Goal: Task Accomplishment & Management: Use online tool/utility

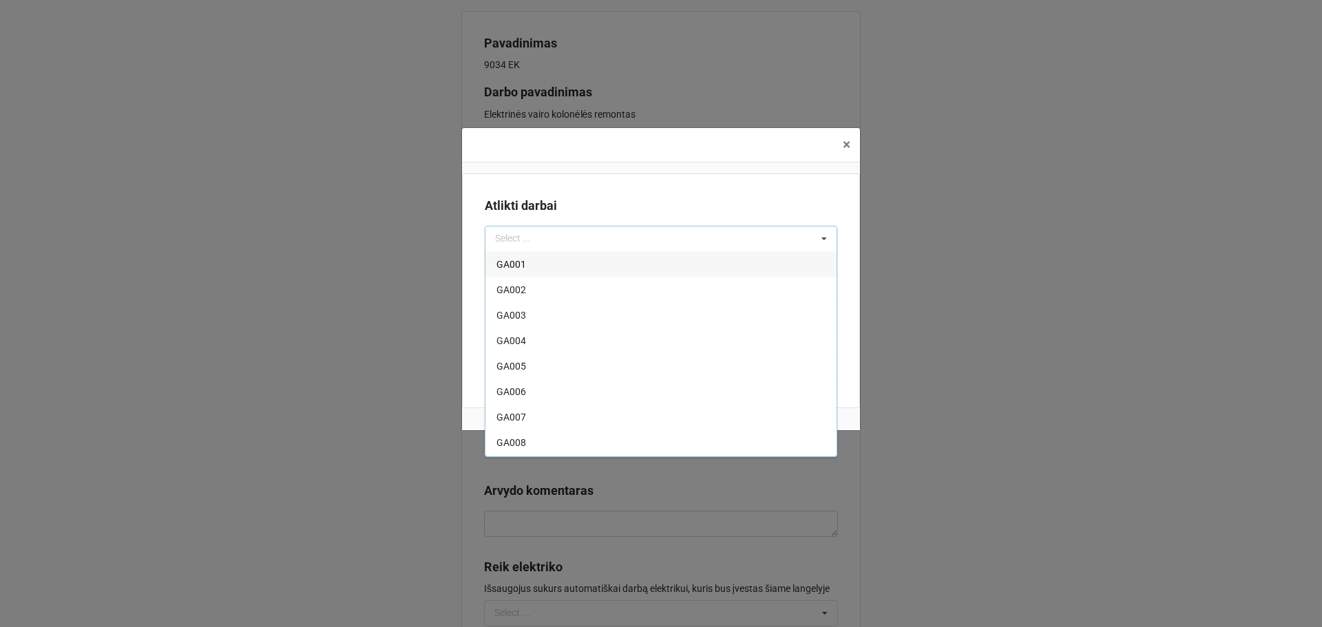
click at [1093, 191] on div "× Close Atlikti darbai Select ... GA001 GA002 GA003 GA004 GA005 GA006 GA007 GA0…" at bounding box center [661, 313] width 1322 height 627
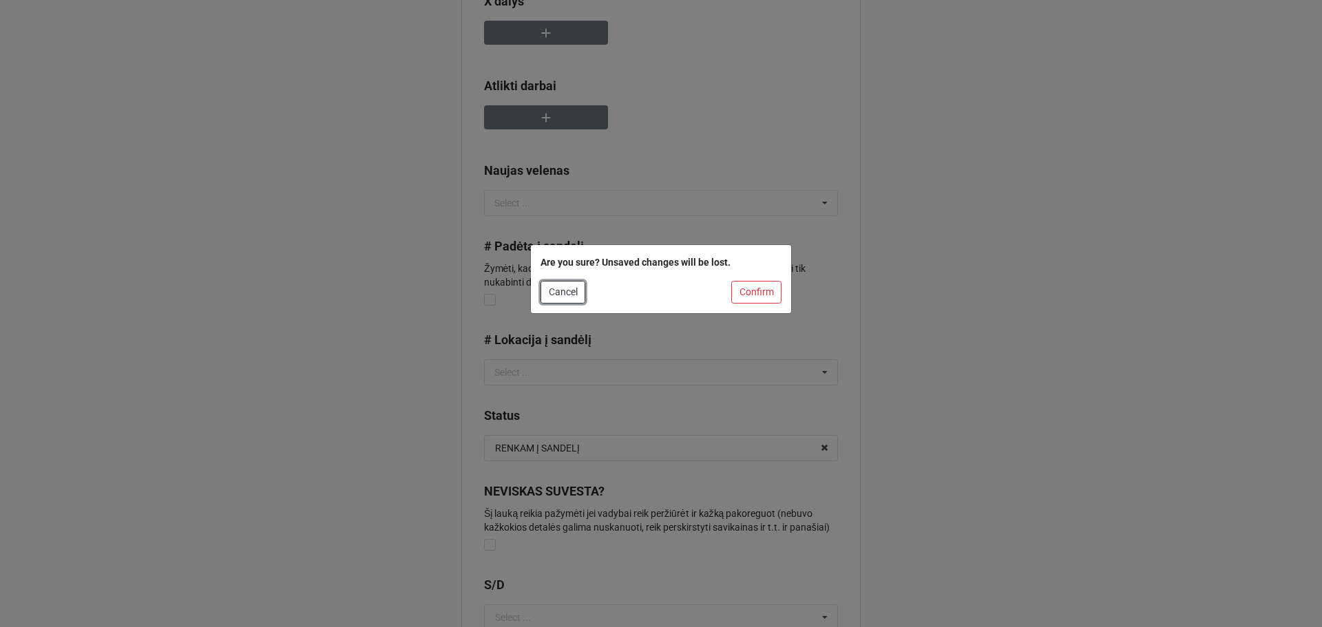
drag, startPoint x: 574, startPoint y: 287, endPoint x: 577, endPoint y: 300, distance: 12.7
click at [572, 289] on button "Cancel" at bounding box center [563, 292] width 45 height 23
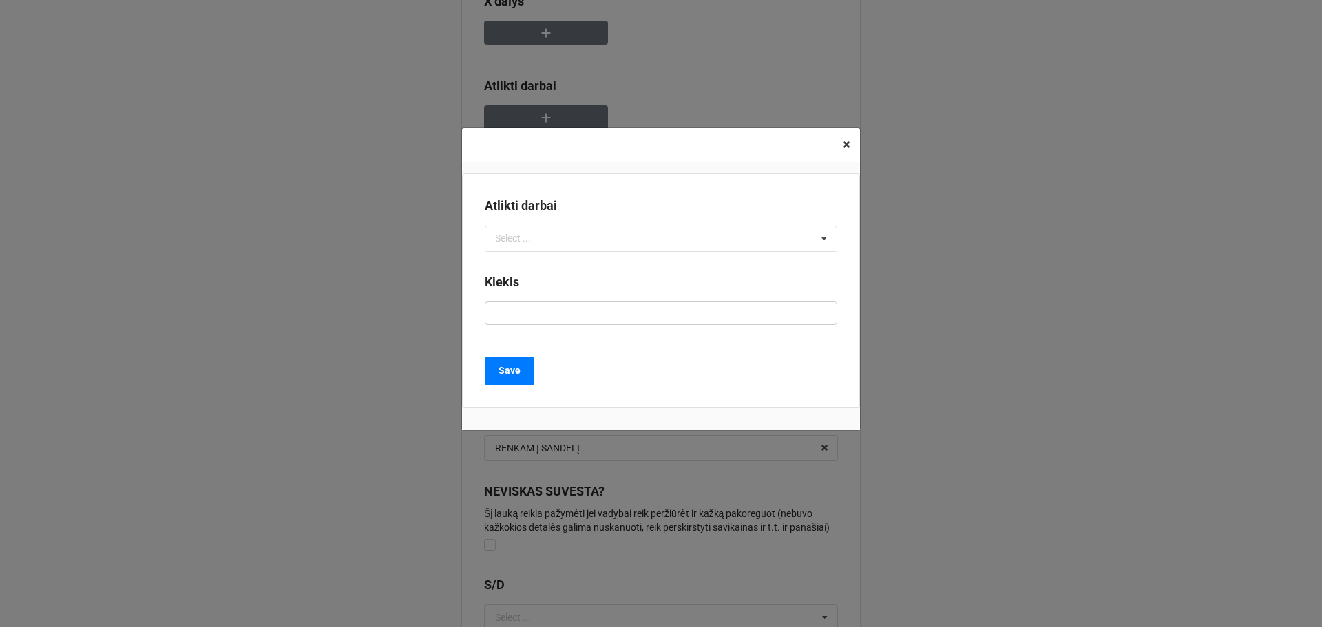
click at [849, 153] on span "×" at bounding box center [847, 144] width 8 height 17
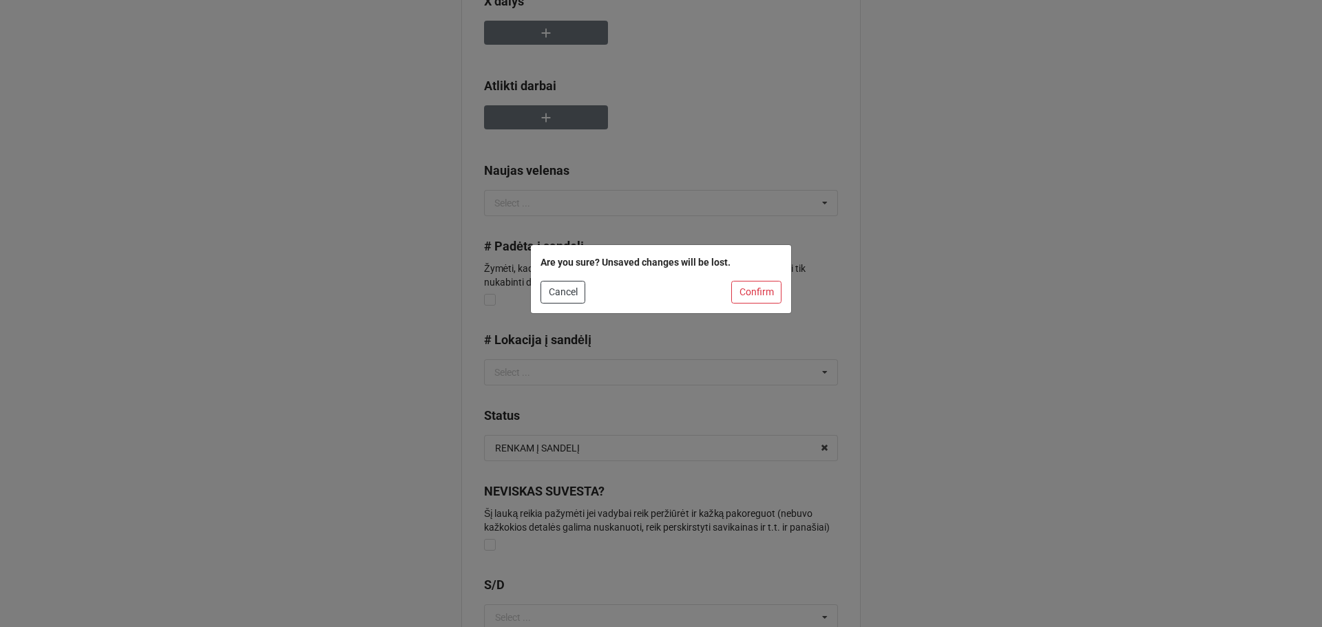
click at [876, 154] on div "Are you sure? Unsaved changes will be lost. Cancel Confirm" at bounding box center [661, 313] width 1322 height 627
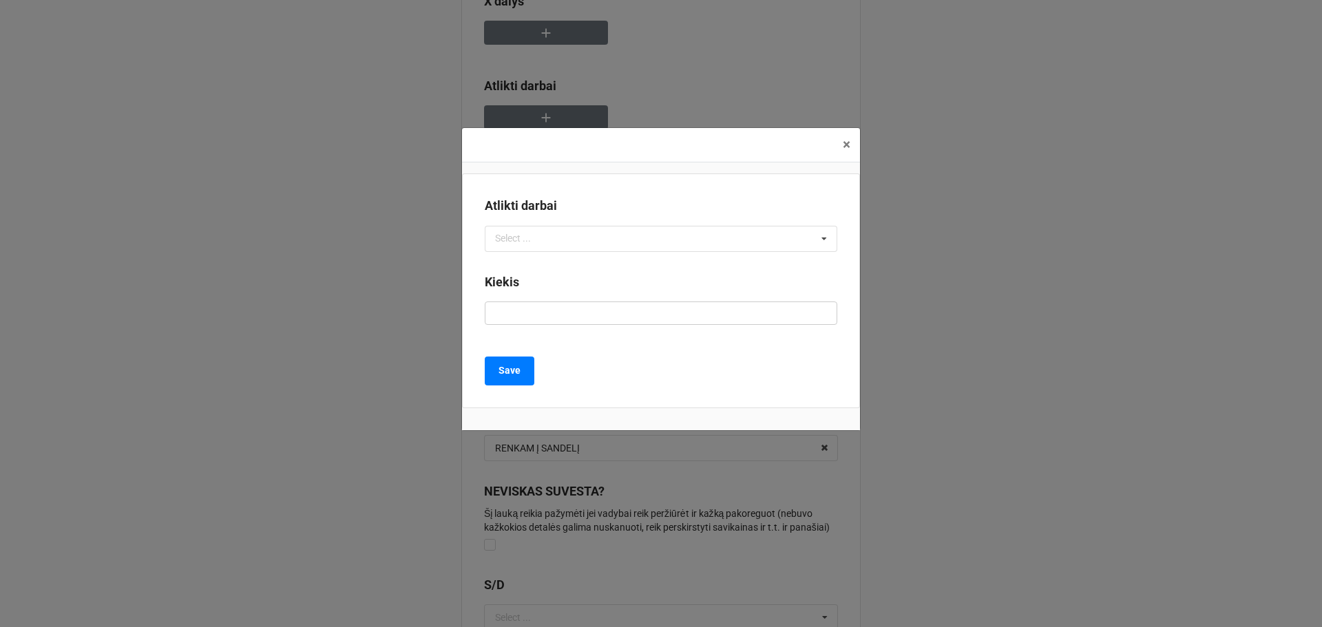
drag, startPoint x: 313, startPoint y: 217, endPoint x: 322, endPoint y: 218, distance: 8.3
click at [322, 218] on div "× Close Atlikti darbai Select ... GA001 GA002 GA003 GA004 GA005 GA006 GA007 GA0…" at bounding box center [661, 313] width 1322 height 627
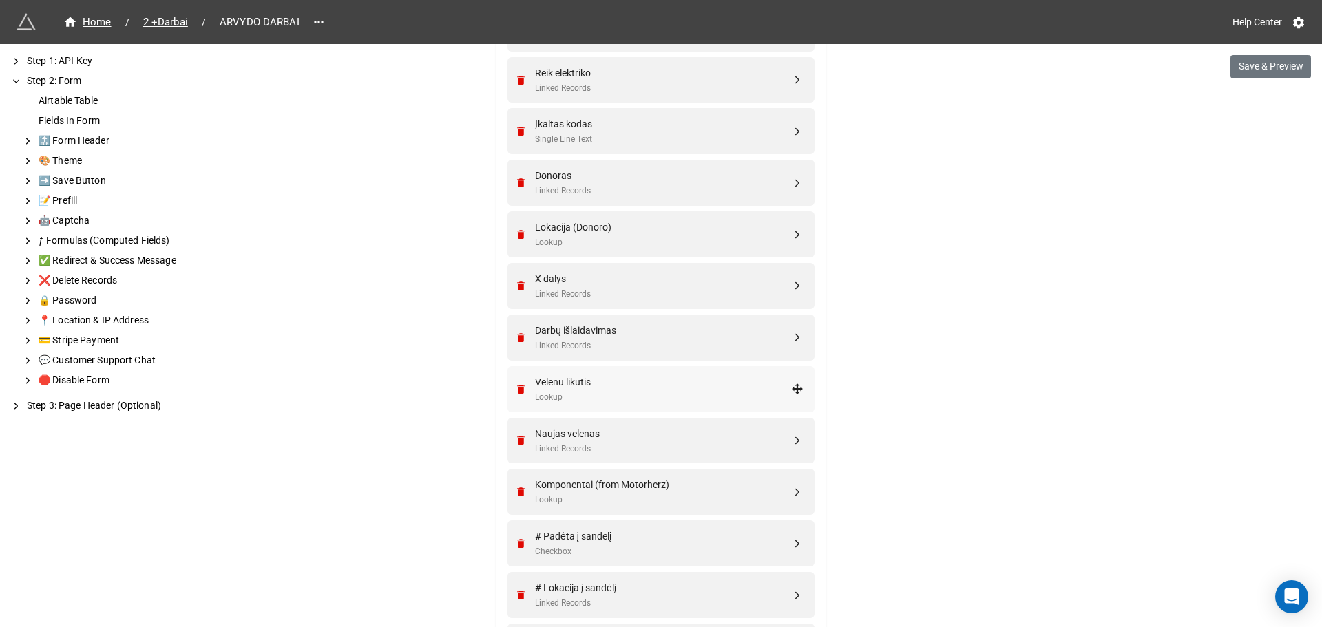
scroll to position [1102, 0]
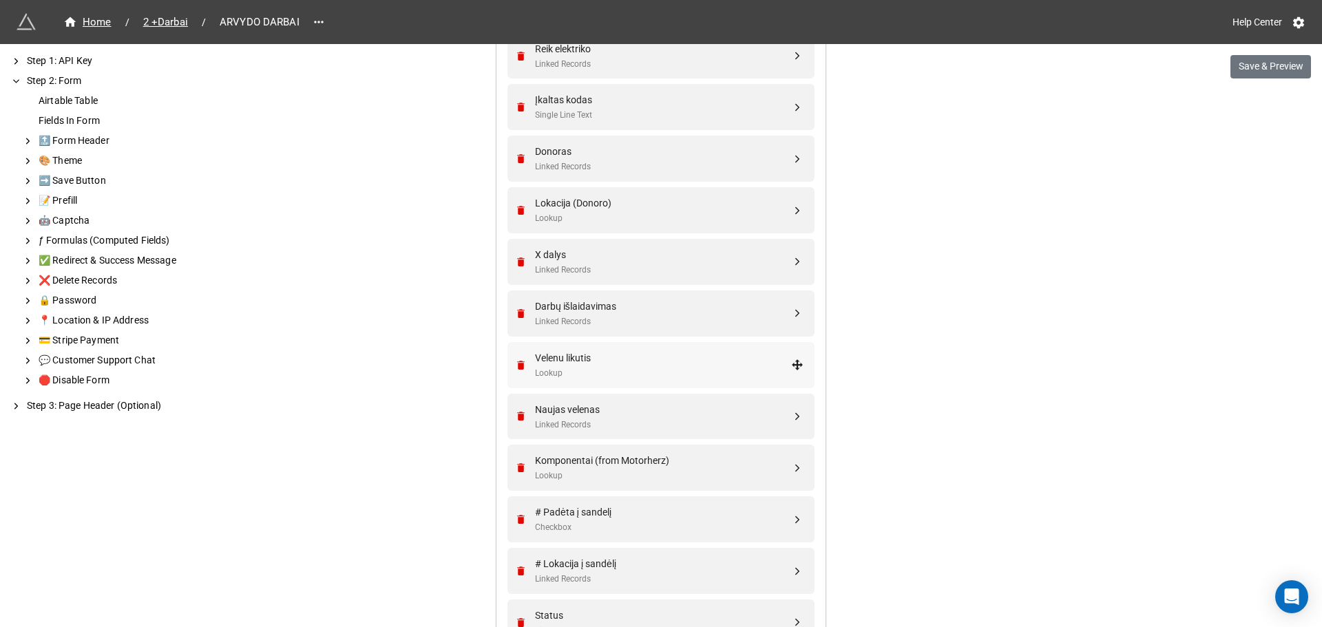
click at [644, 352] on div "Velenu likutis" at bounding box center [663, 358] width 256 height 15
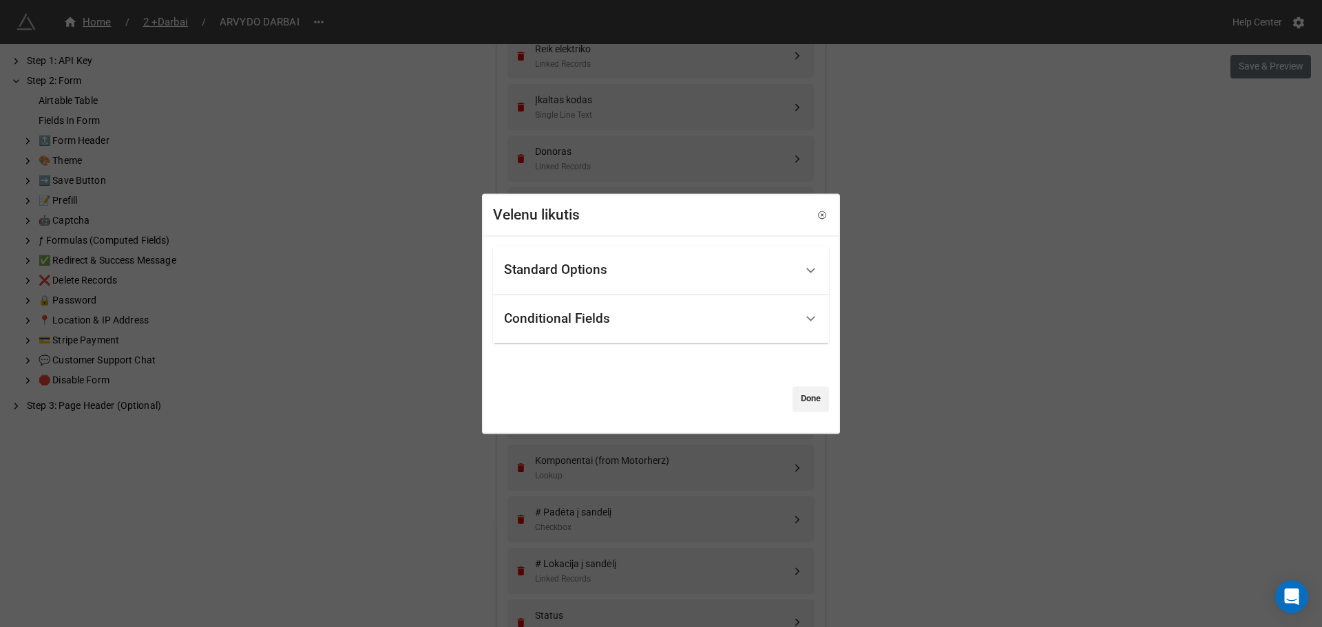
click at [596, 277] on div "Standard Options" at bounding box center [555, 271] width 103 height 14
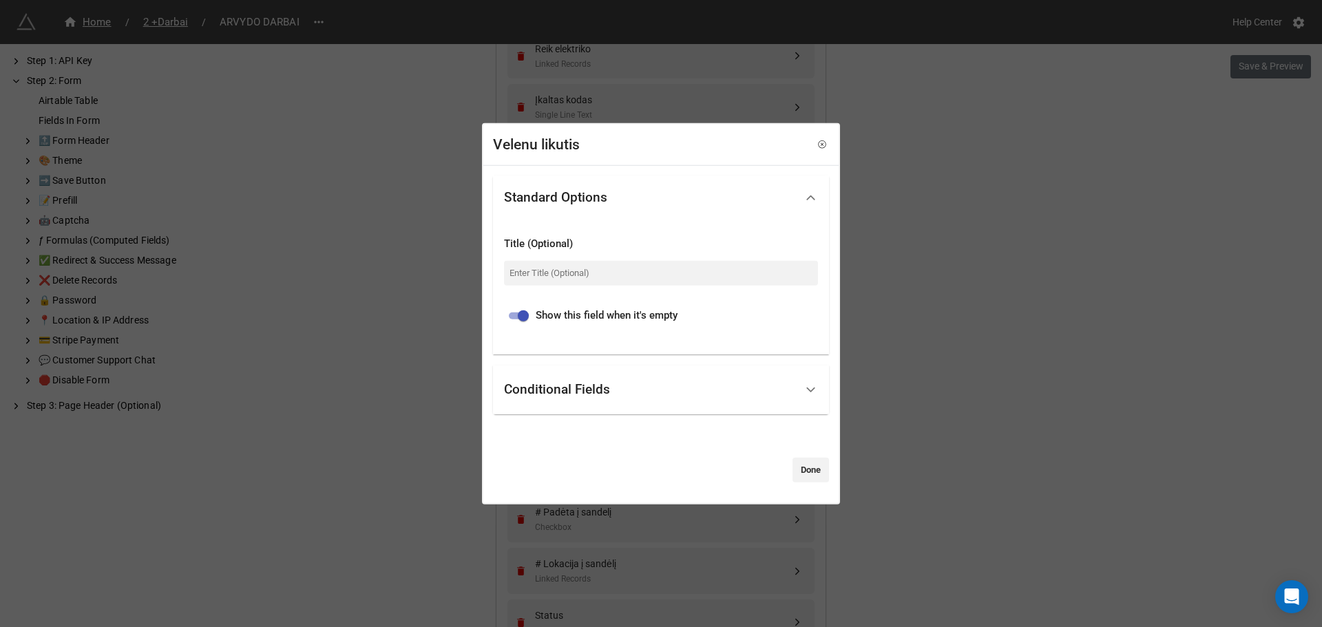
click at [619, 394] on div "Conditional Fields" at bounding box center [649, 390] width 291 height 32
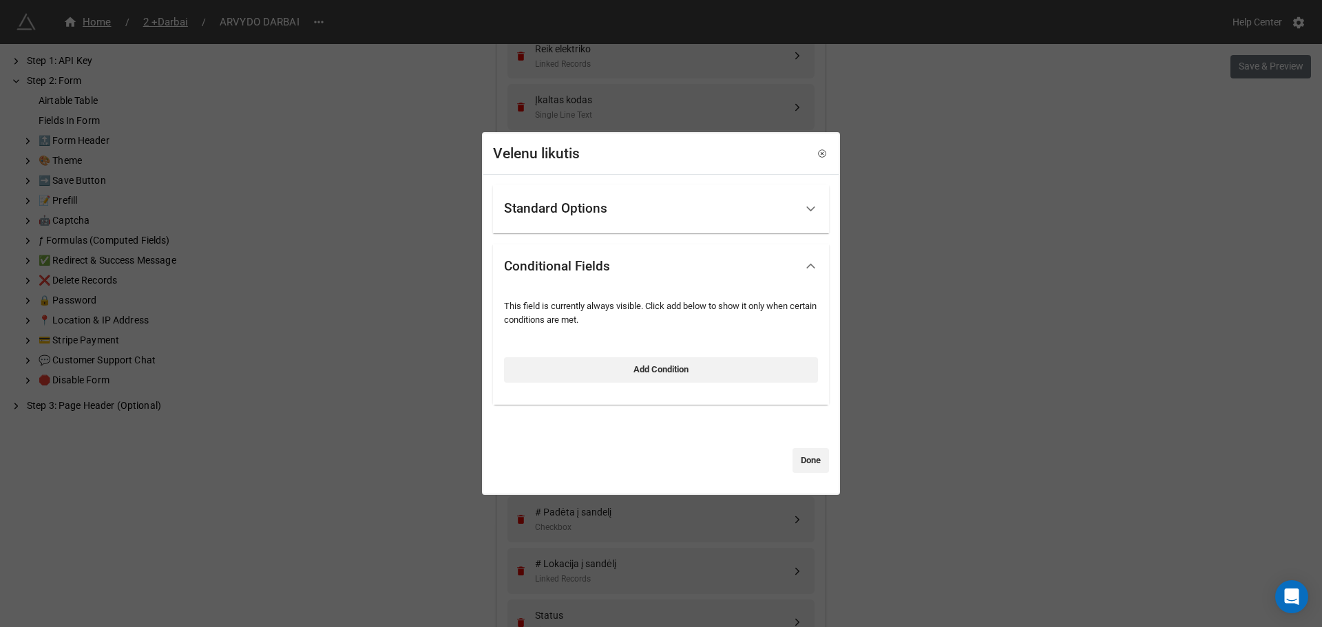
click at [607, 420] on div "Standard Options Title (Optional) Show this field when it's empty Conditional F…" at bounding box center [661, 329] width 336 height 289
click at [659, 205] on div "Standard Options" at bounding box center [649, 209] width 291 height 32
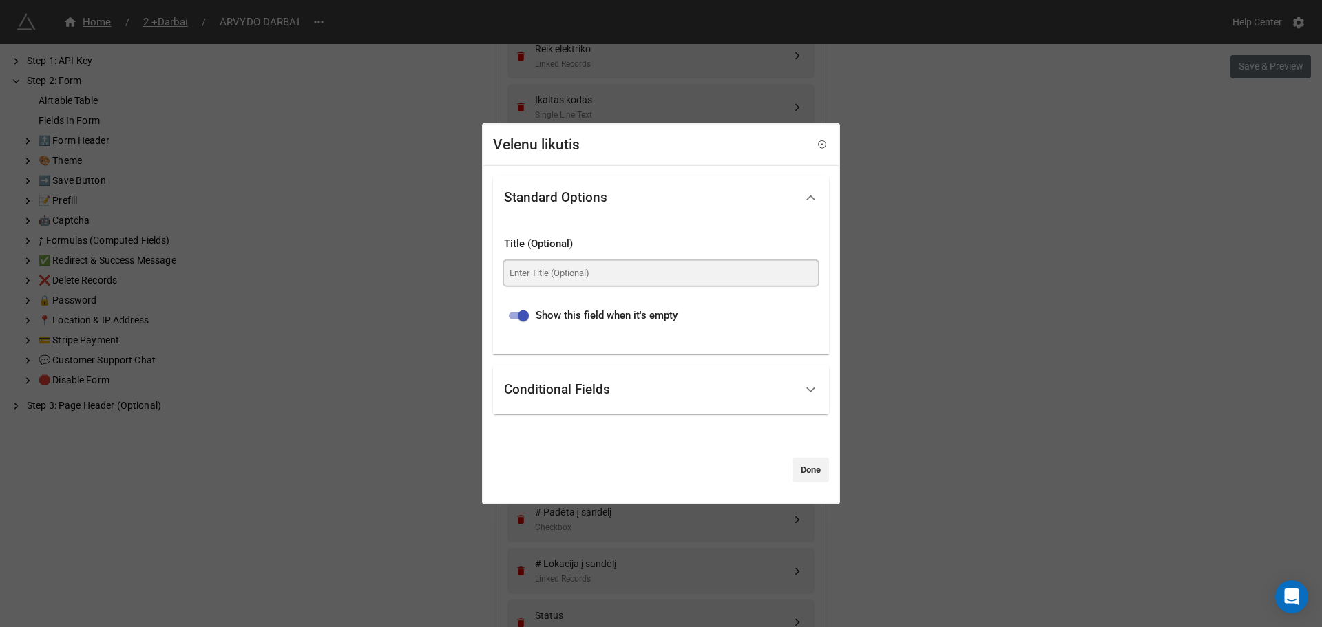
click at [691, 284] on input at bounding box center [661, 272] width 314 height 25
click at [821, 146] on icon at bounding box center [822, 144] width 3 height 3
